Goal: Task Accomplishment & Management: Complete application form

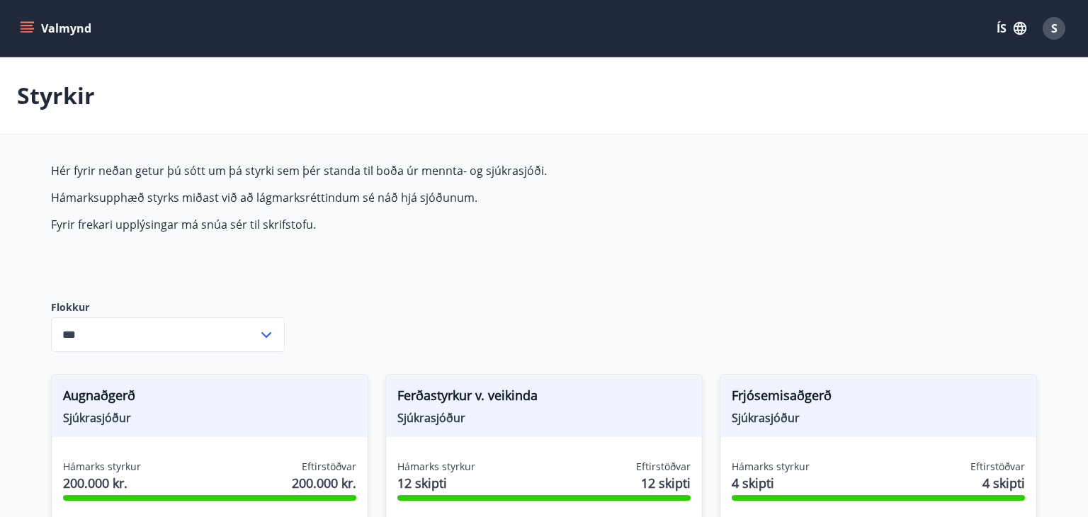
type input "***"
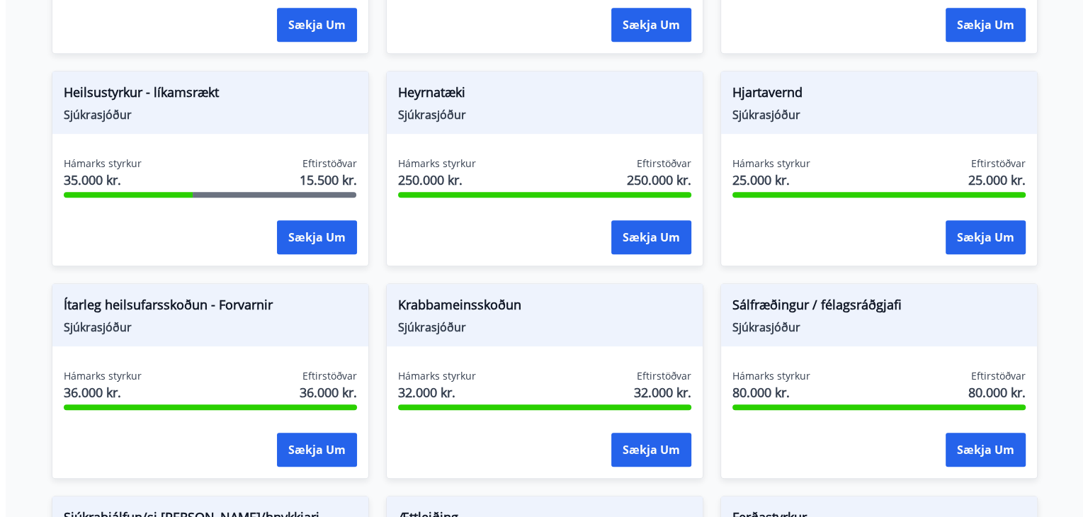
scroll to position [735, 0]
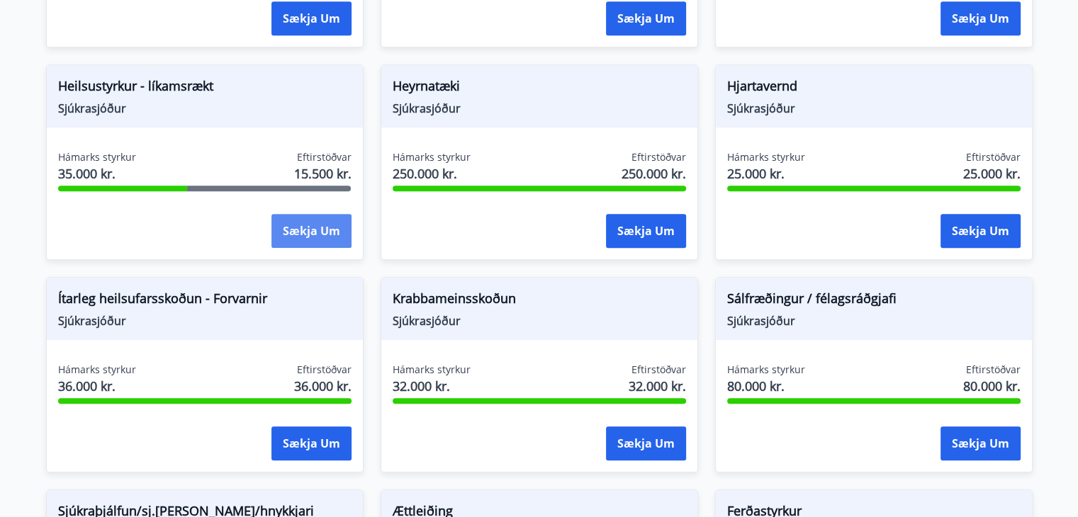
click at [321, 231] on button "Sækja um" at bounding box center [311, 231] width 80 height 34
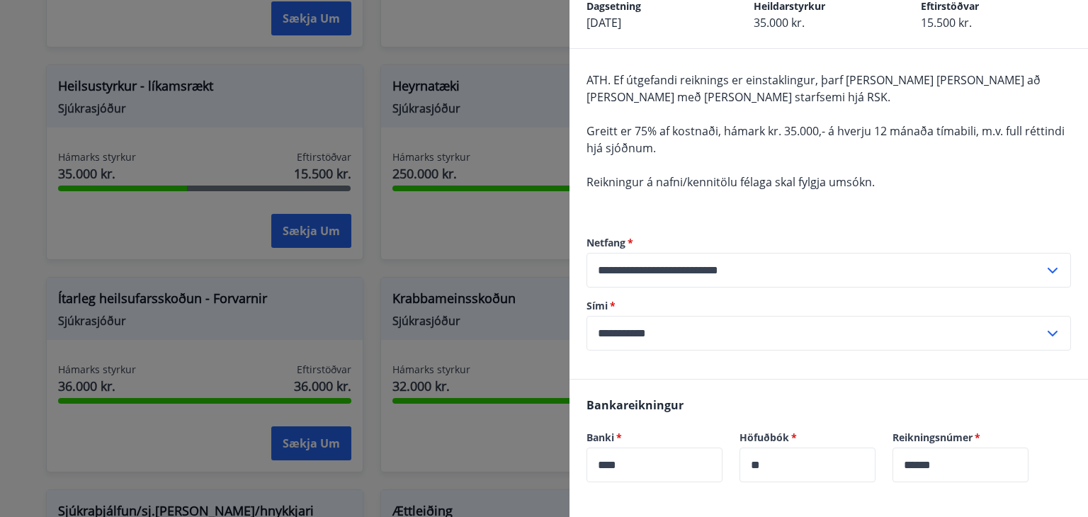
scroll to position [85, 0]
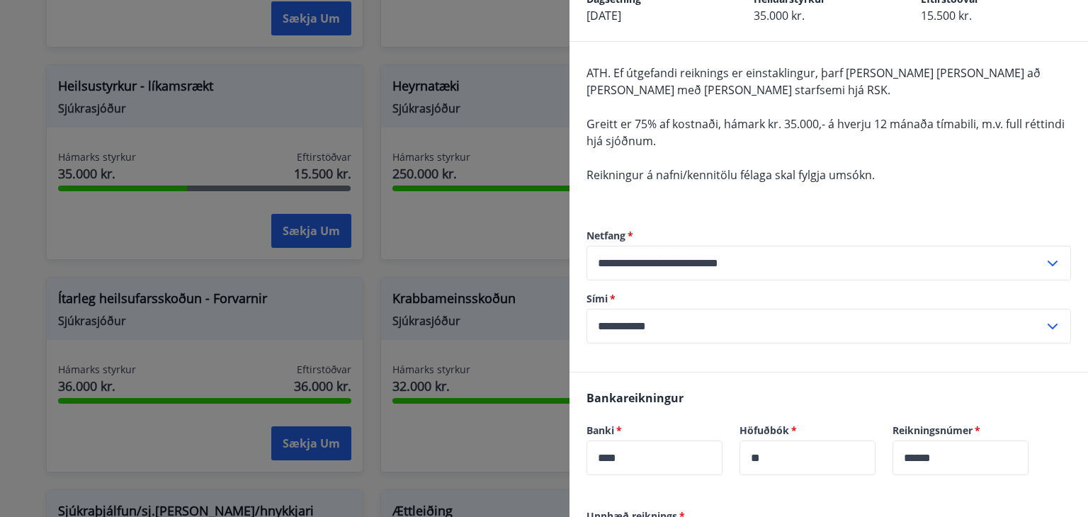
click at [1044, 318] on icon at bounding box center [1052, 326] width 17 height 17
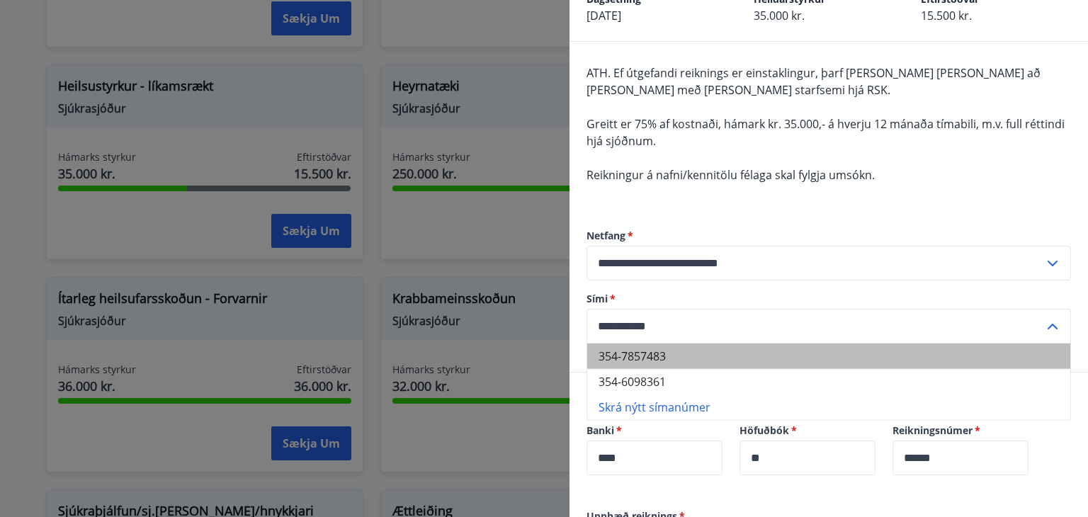
click at [856, 361] on li "354-7857483" at bounding box center [828, 357] width 483 height 26
type input "**********"
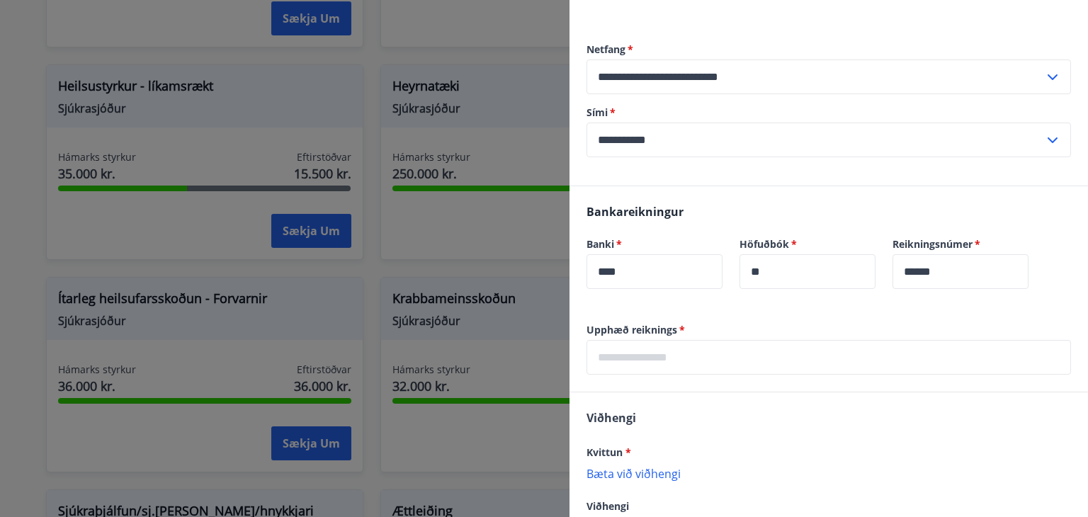
scroll to position [285, 0]
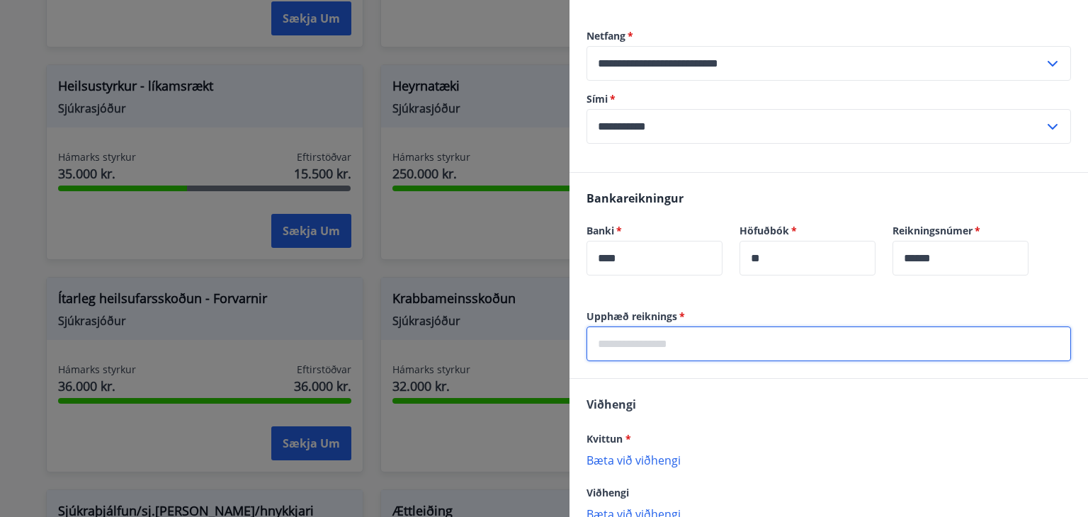
click at [947, 343] on input "text" at bounding box center [829, 344] width 485 height 35
type input "*****"
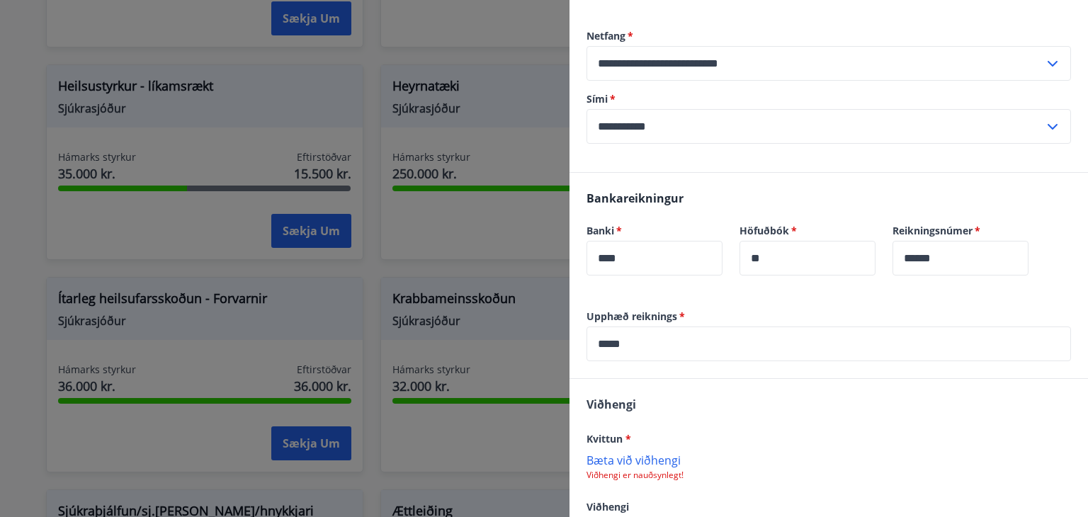
click at [663, 464] on p "Bæta við viðhengi" at bounding box center [829, 460] width 485 height 14
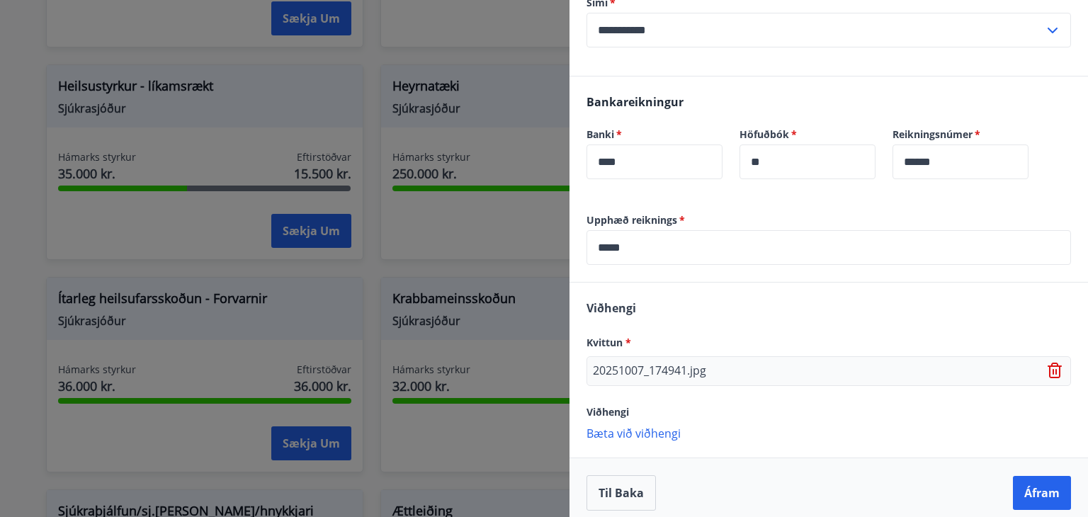
scroll to position [391, 0]
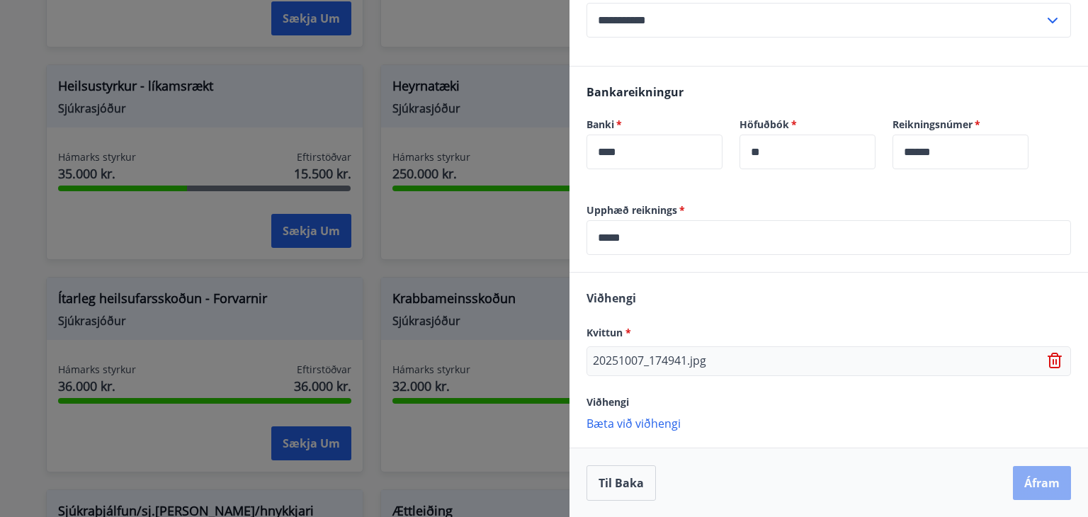
click at [1043, 480] on button "Áfram" at bounding box center [1042, 483] width 58 height 34
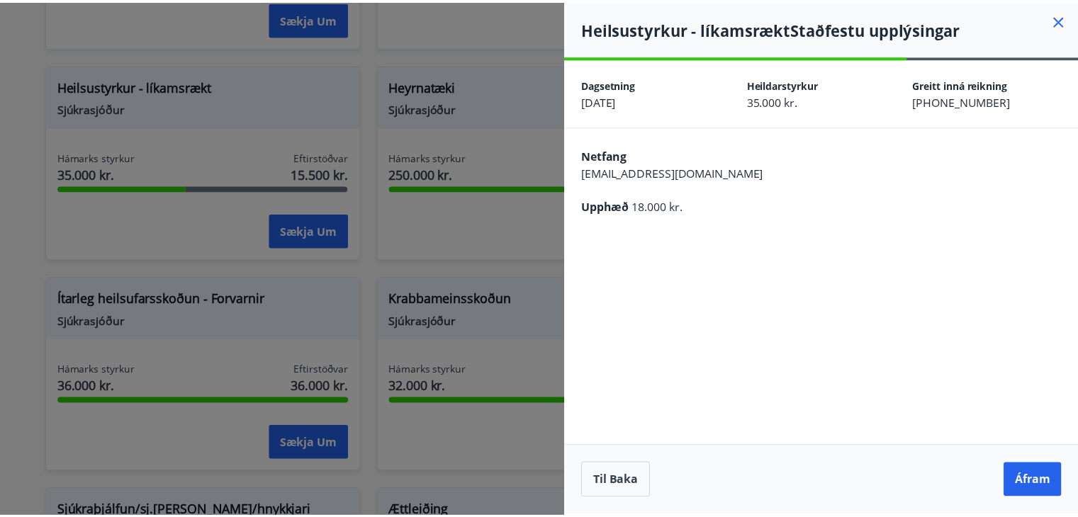
scroll to position [0, 0]
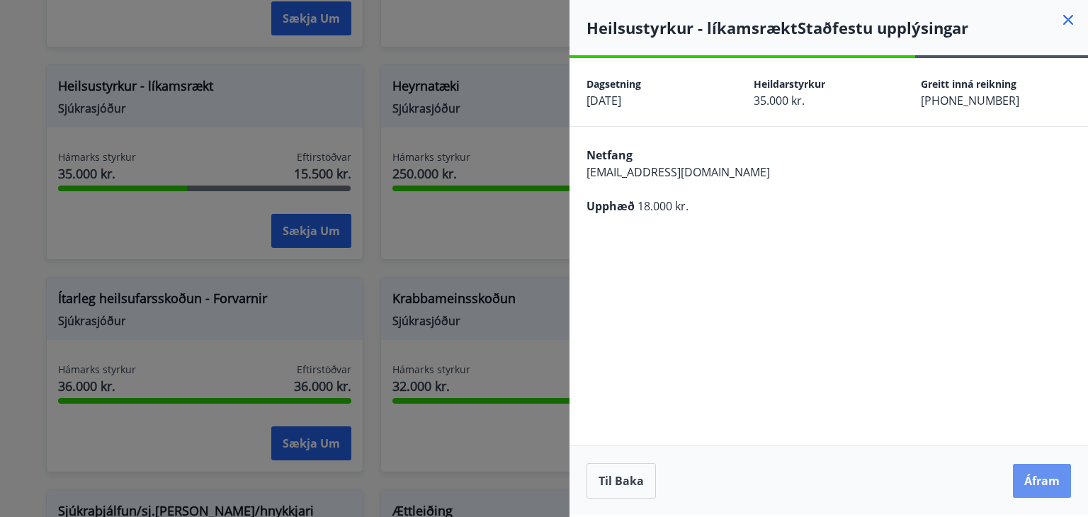
click at [1043, 480] on button "Áfram" at bounding box center [1042, 481] width 58 height 34
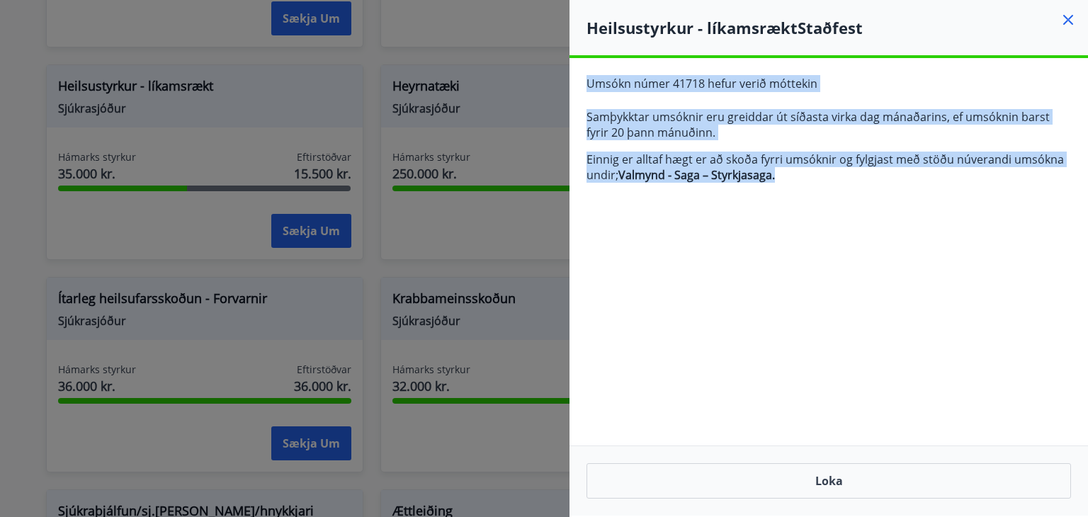
drag, startPoint x: 785, startPoint y: 188, endPoint x: 582, endPoint y: 89, distance: 225.6
click at [582, 89] on div "Umsókn númer 41718 hefur verið móttekin Samþykktar umsóknir eru greiddar út síð…" at bounding box center [829, 134] width 519 height 153
copy div "Umsókn númer 41718 hefur verið móttekin Samþykktar umsóknir eru greiddar út síð…"
click at [582, 89] on div "Umsókn númer 41718 hefur verið móttekin Samþykktar umsóknir eru greiddar út síð…" at bounding box center [829, 134] width 519 height 153
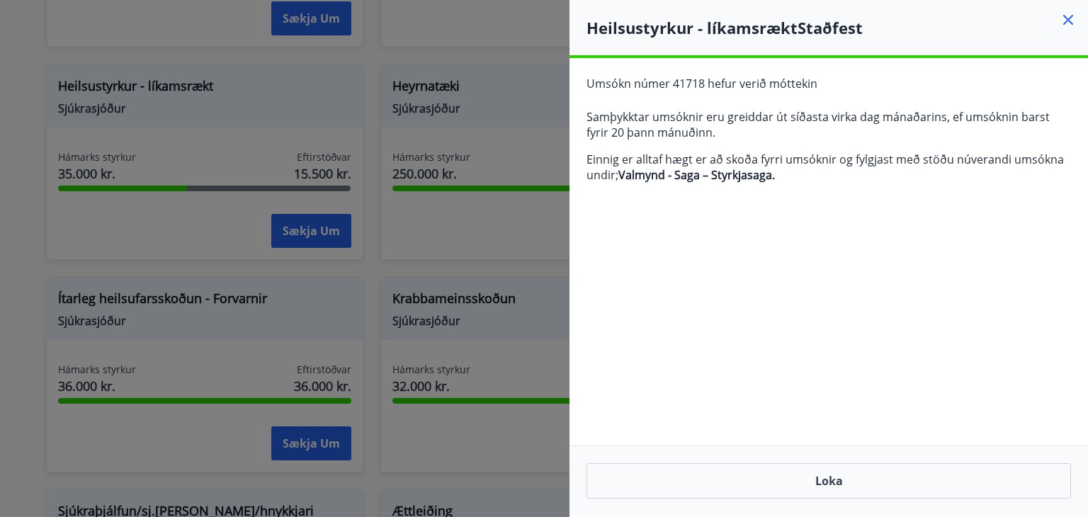
click at [490, 176] on div at bounding box center [544, 258] width 1088 height 517
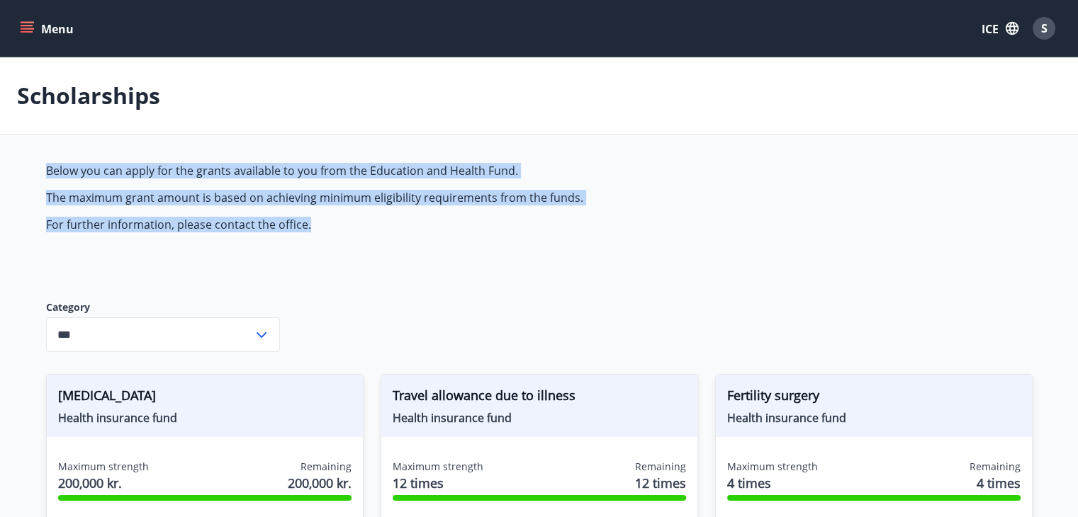
drag, startPoint x: 1076, startPoint y: 133, endPoint x: 1088, endPoint y: 206, distance: 73.9
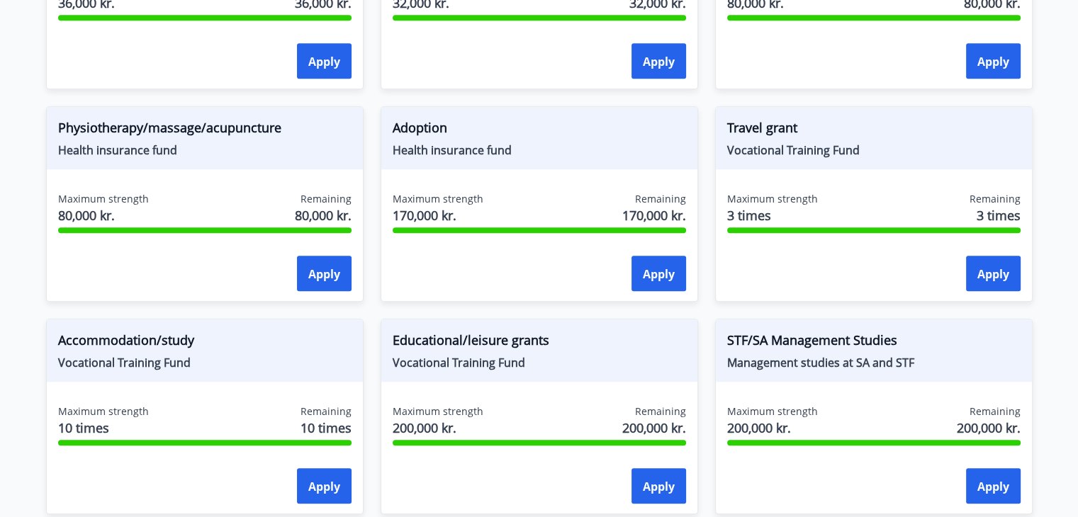
scroll to position [1249, 0]
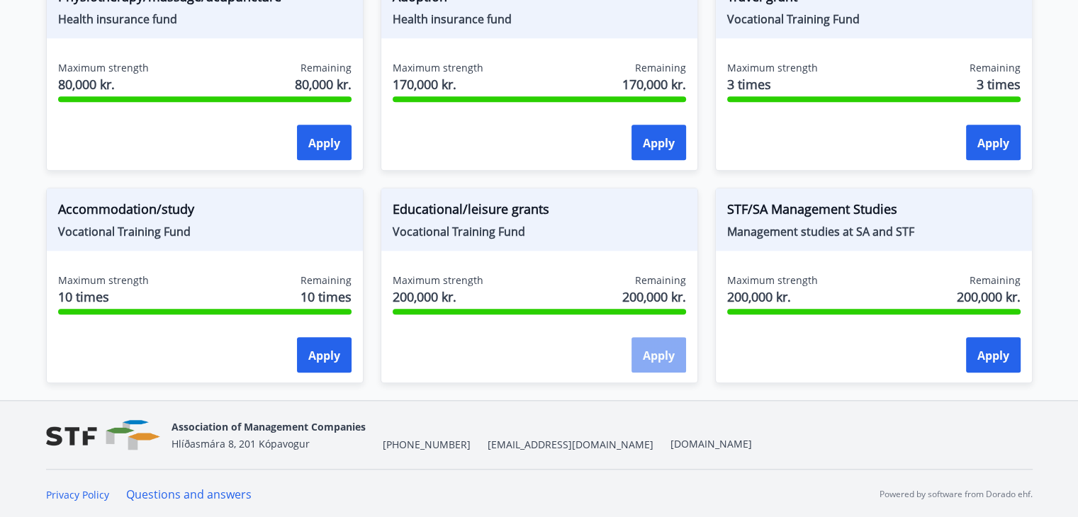
click at [663, 355] on font "Apply" at bounding box center [659, 356] width 32 height 16
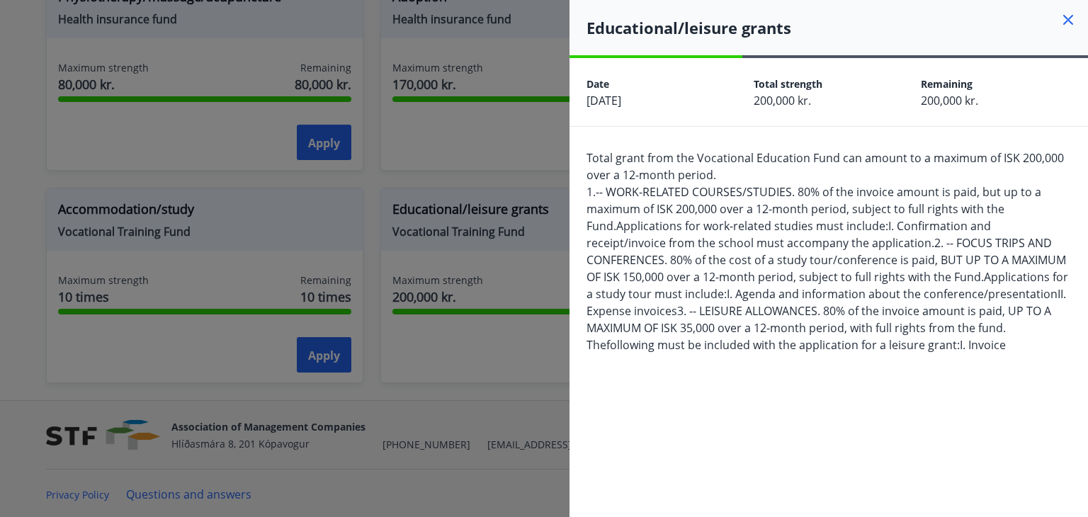
click at [599, 207] on font "1.-- WORK-RELATED COURSES/STUDIES. 80% of the invoice amount is paid, but up to…" at bounding box center [814, 209] width 455 height 50
click at [570, 248] on div "Total grant from the Vocational Education Fund can amount to a maximum of ISK 2…" at bounding box center [829, 453] width 519 height 653
click at [1061, 18] on icon at bounding box center [1068, 19] width 17 height 17
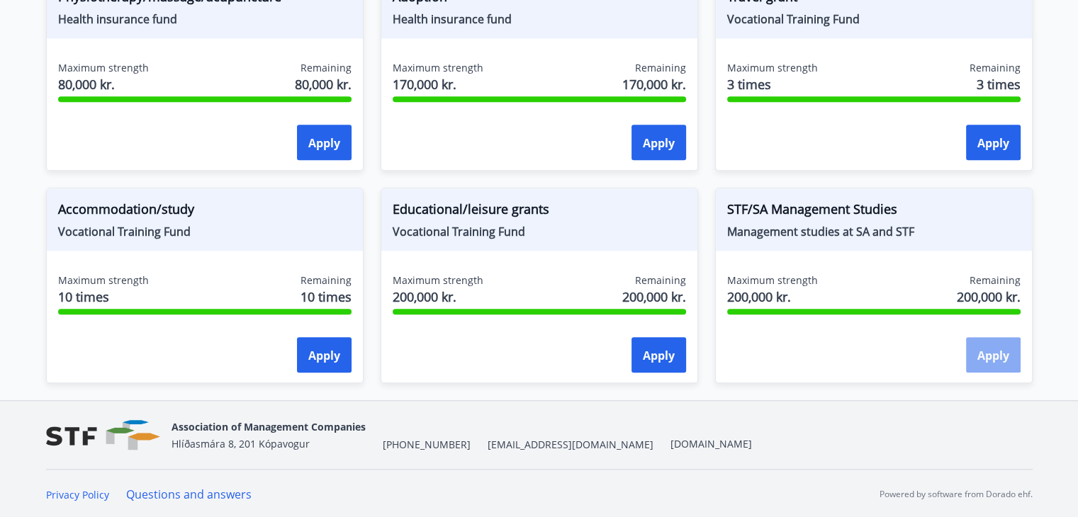
click at [1006, 366] on button "Apply" at bounding box center [993, 354] width 55 height 35
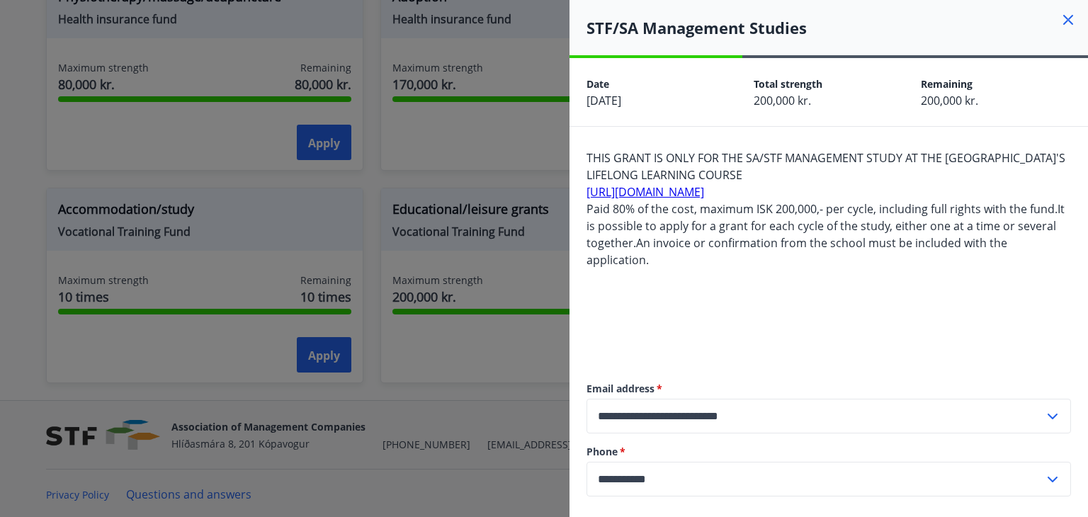
click at [1060, 21] on icon at bounding box center [1068, 19] width 17 height 17
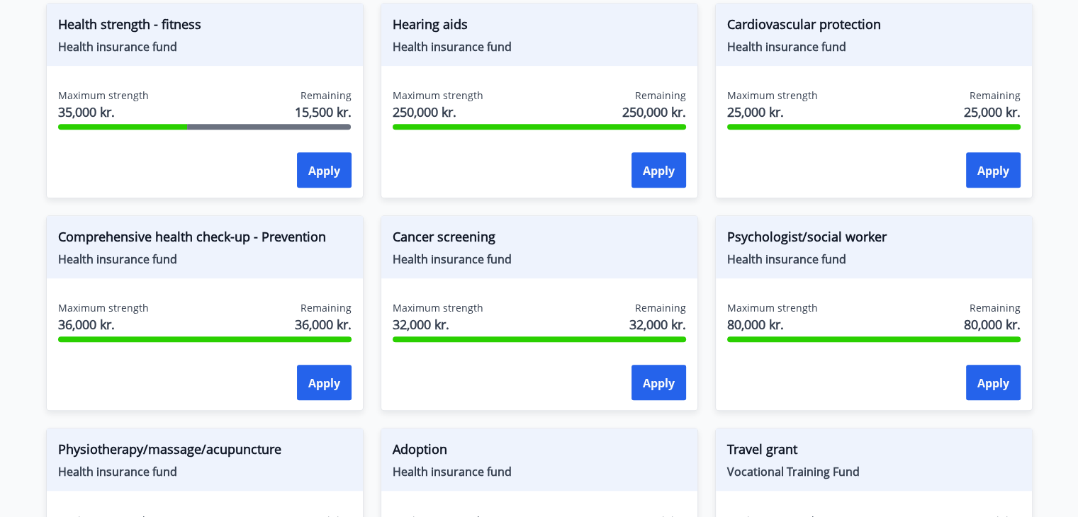
scroll to position [344, 0]
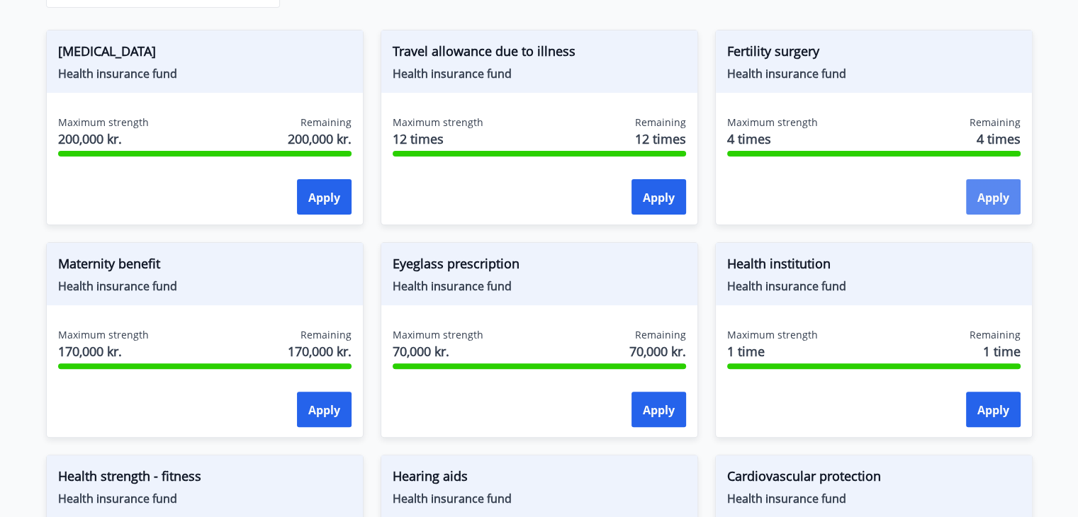
drag, startPoint x: 1006, startPoint y: 176, endPoint x: 1003, endPoint y: 205, distance: 28.6
click at [1003, 205] on div "Maximum strength 4 times Remaining 4 times Apply" at bounding box center [874, 167] width 316 height 103
click at [1003, 205] on button "Apply" at bounding box center [993, 196] width 55 height 35
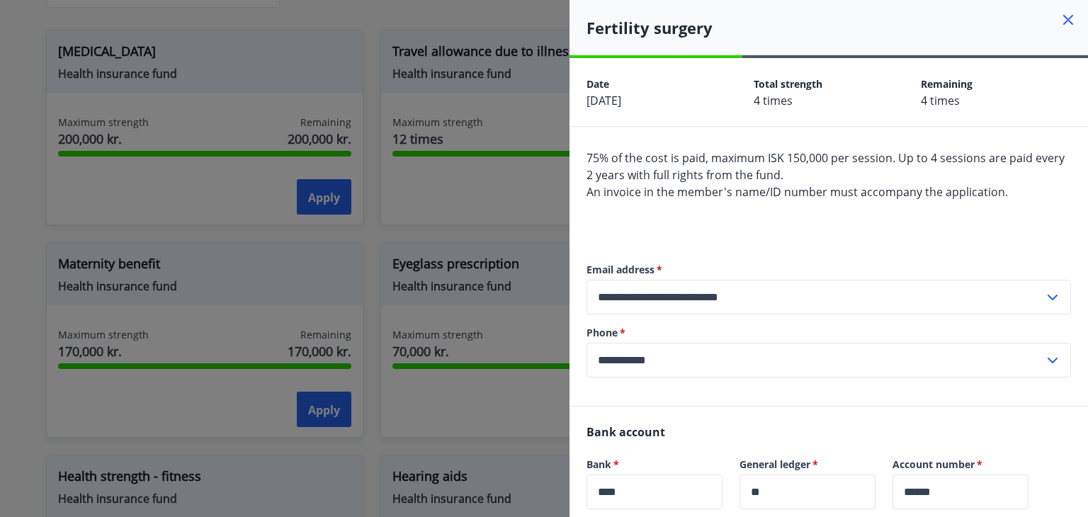
click at [1060, 19] on icon at bounding box center [1068, 19] width 17 height 17
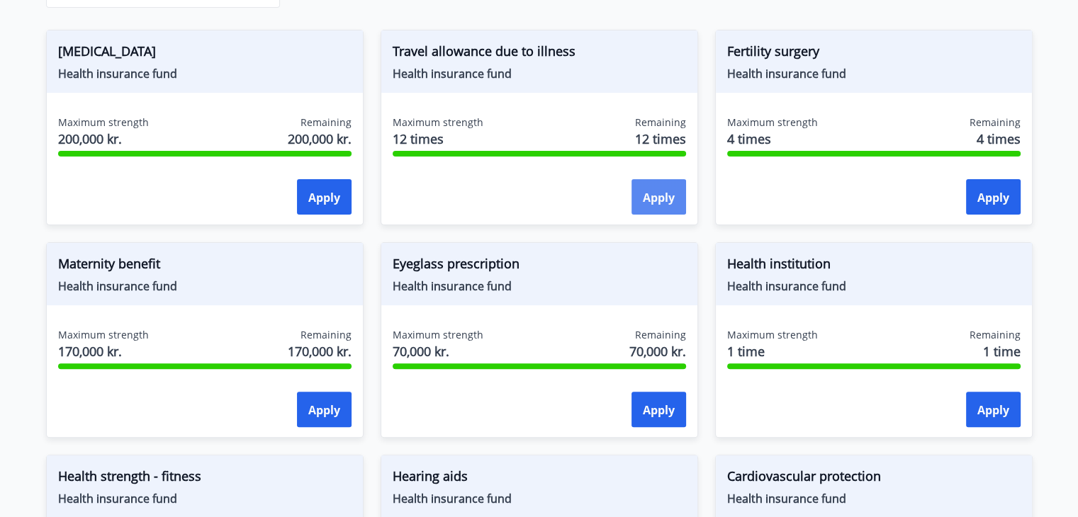
click at [669, 182] on button "Apply" at bounding box center [658, 196] width 55 height 35
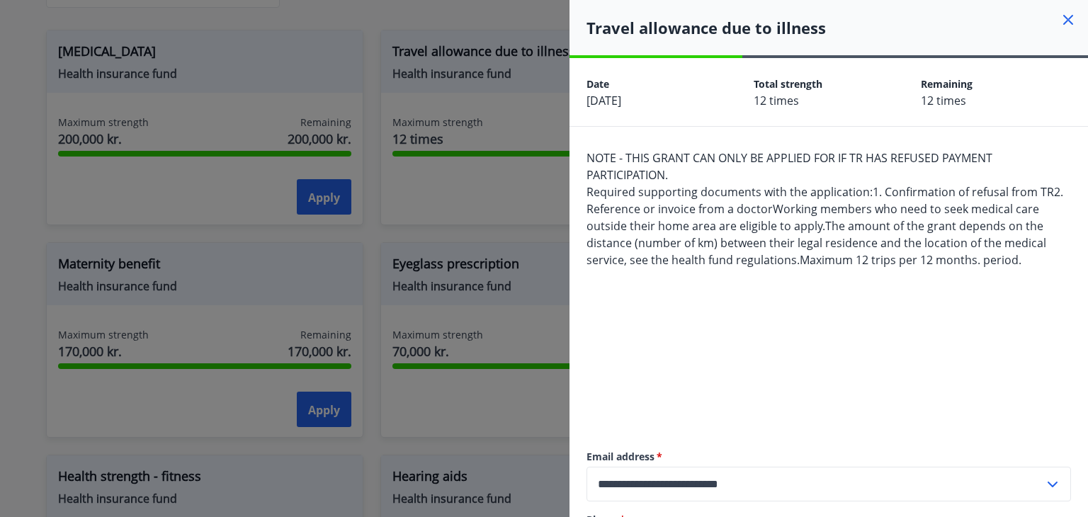
click at [1060, 12] on icon at bounding box center [1068, 19] width 17 height 17
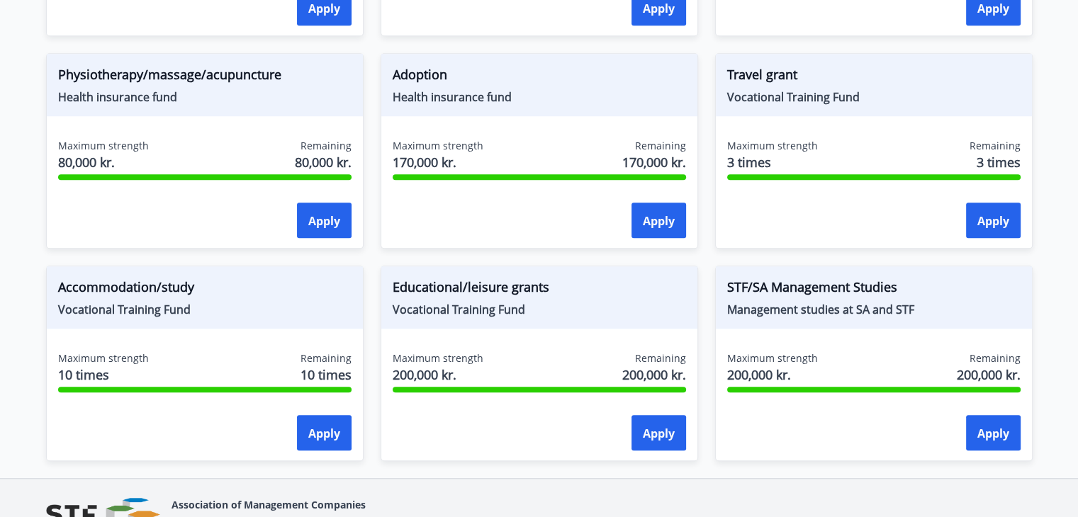
scroll to position [1193, 0]
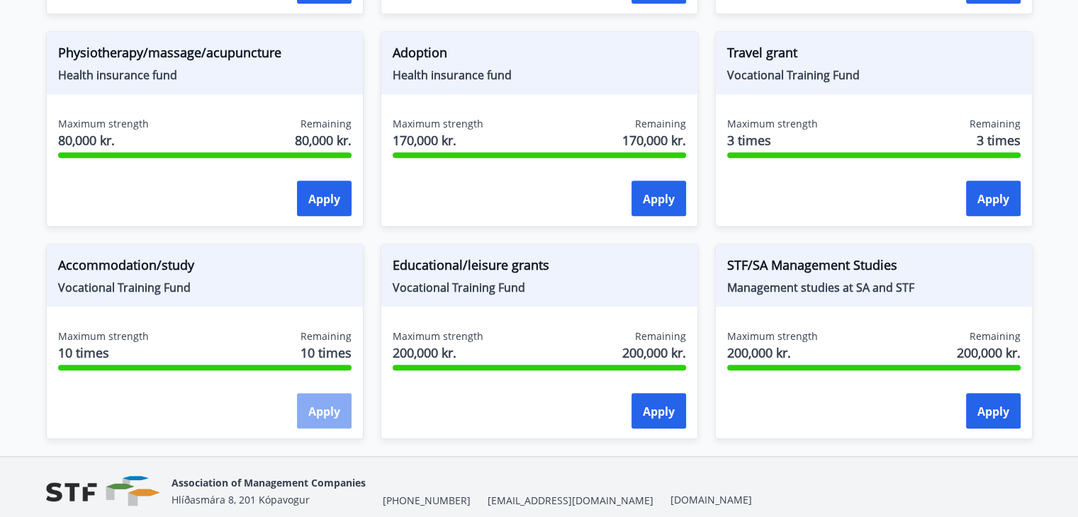
click at [319, 417] on button "Apply" at bounding box center [324, 410] width 55 height 35
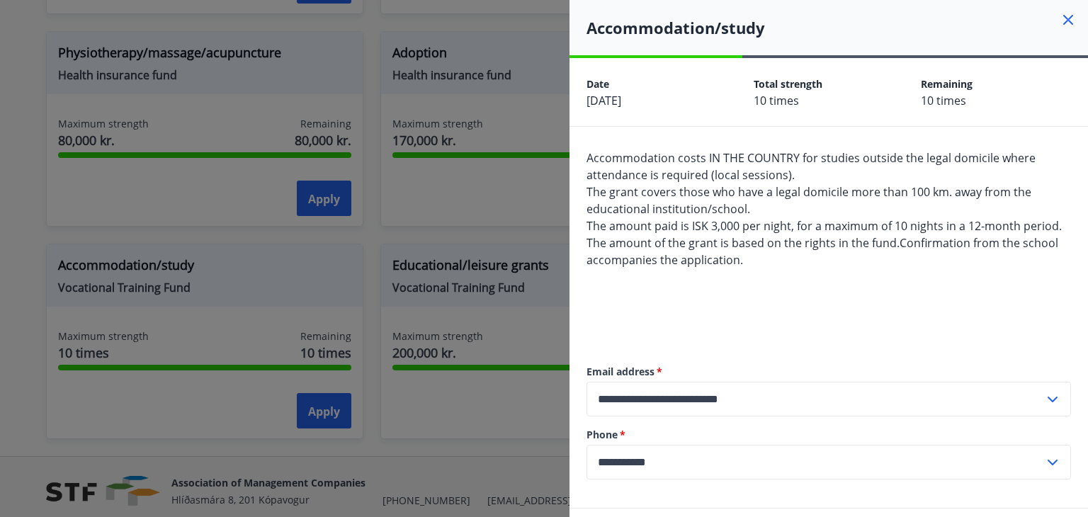
click at [351, 423] on div at bounding box center [544, 258] width 1088 height 517
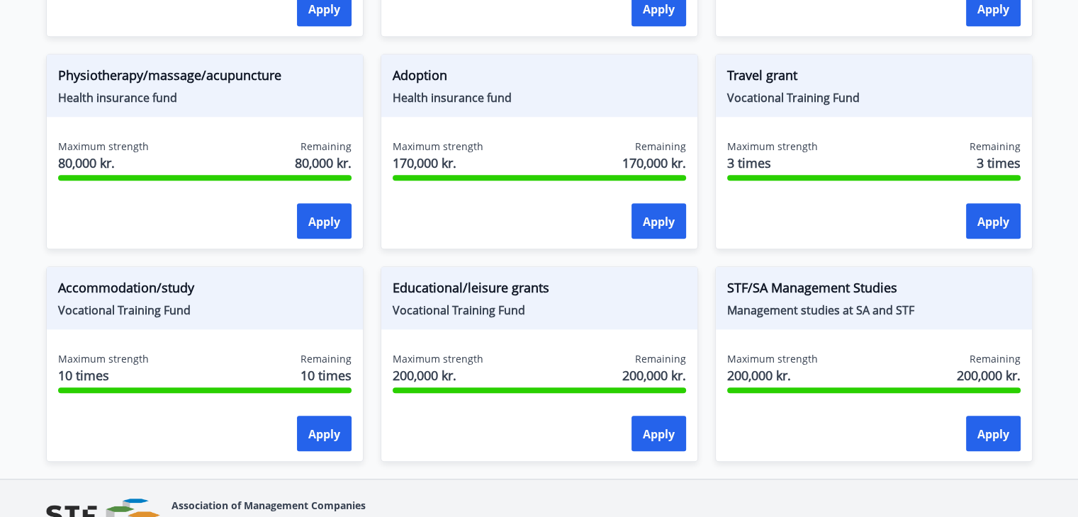
scroll to position [1065, 0]
